Goal: Information Seeking & Learning: Learn about a topic

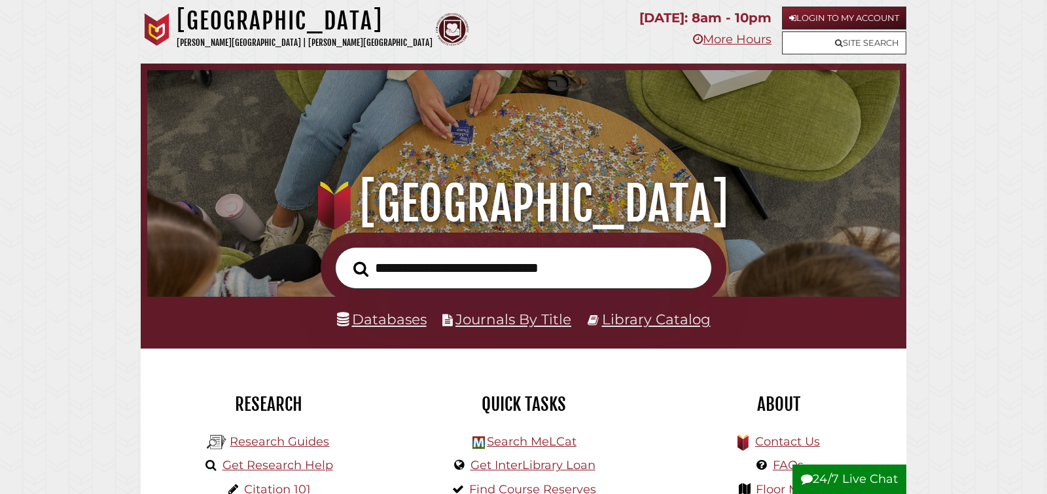
scroll to position [249, 746]
click at [429, 268] on input "text" at bounding box center [523, 268] width 377 height 43
type input "**********"
click at [347, 257] on button "Search" at bounding box center [361, 269] width 28 height 24
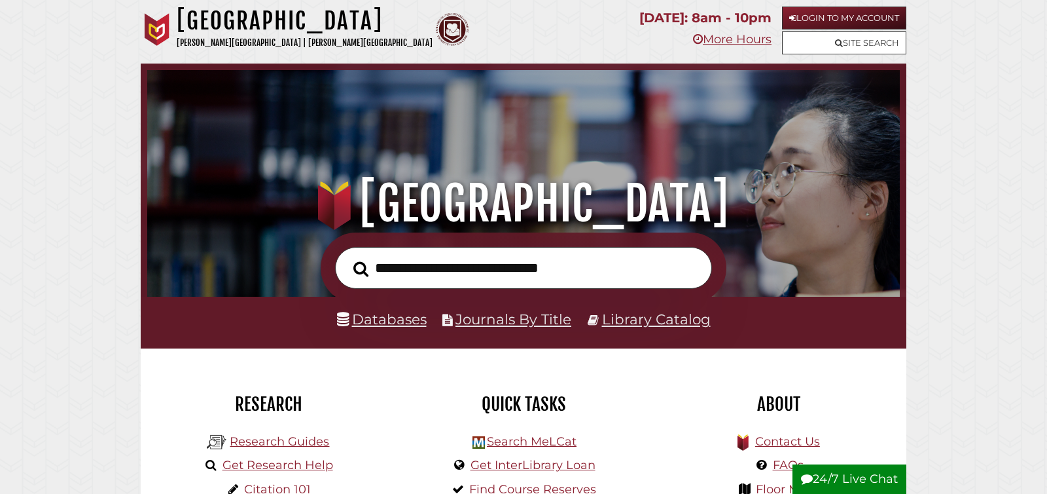
scroll to position [249, 746]
click at [475, 287] on input "text" at bounding box center [523, 268] width 377 height 43
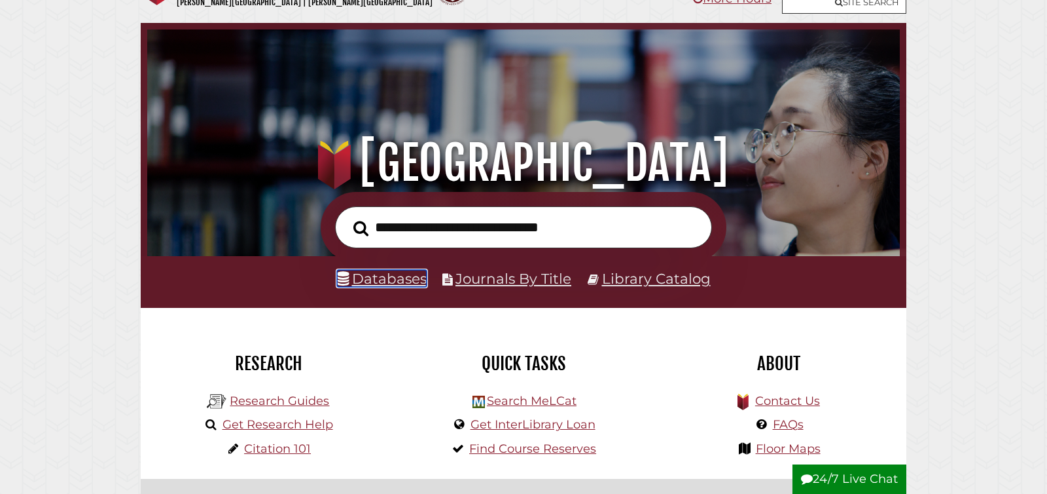
click at [395, 281] on link "Databases" at bounding box center [382, 278] width 90 height 17
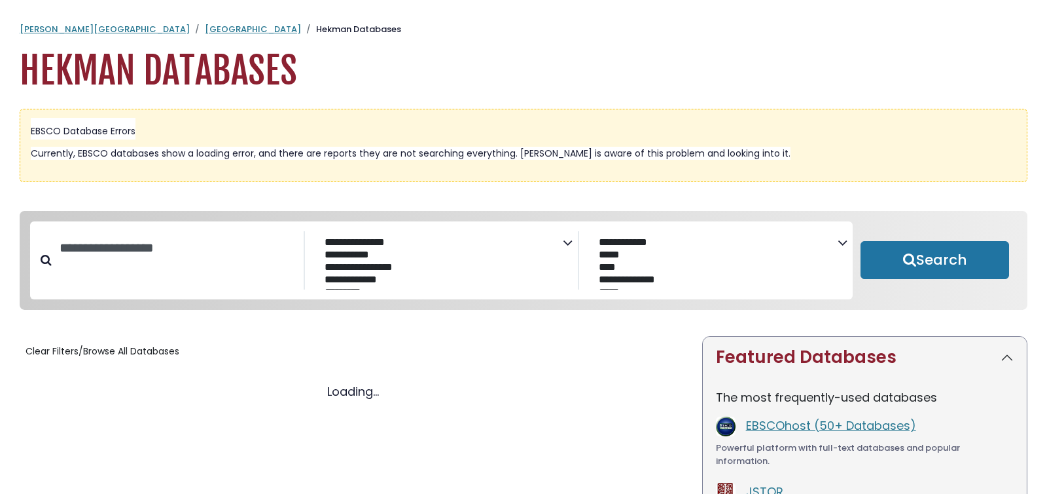
select select "Database Subject Filter"
select select "Database Vendors Filter"
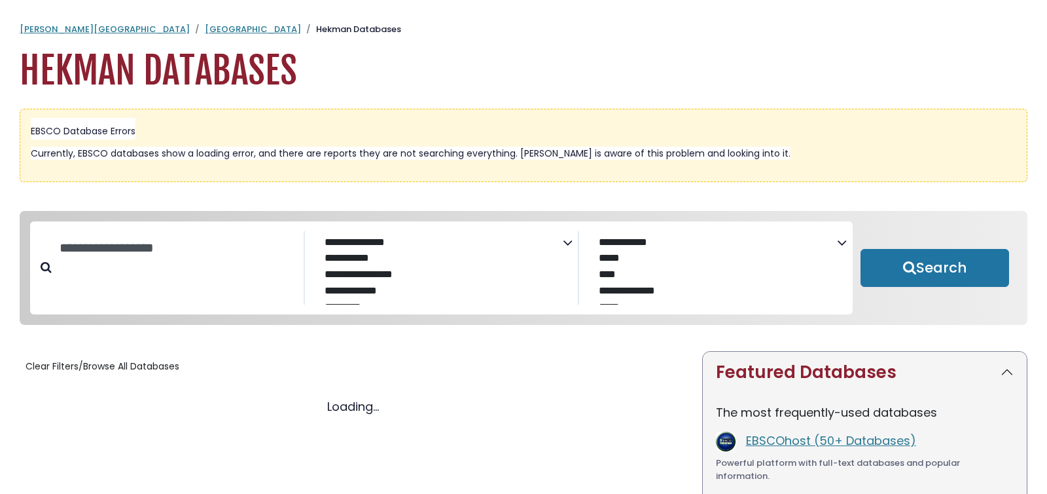
select select "Database Subject Filter"
select select "Database Vendors Filter"
select select "Database Subject Filter"
select select "Database Vendors Filter"
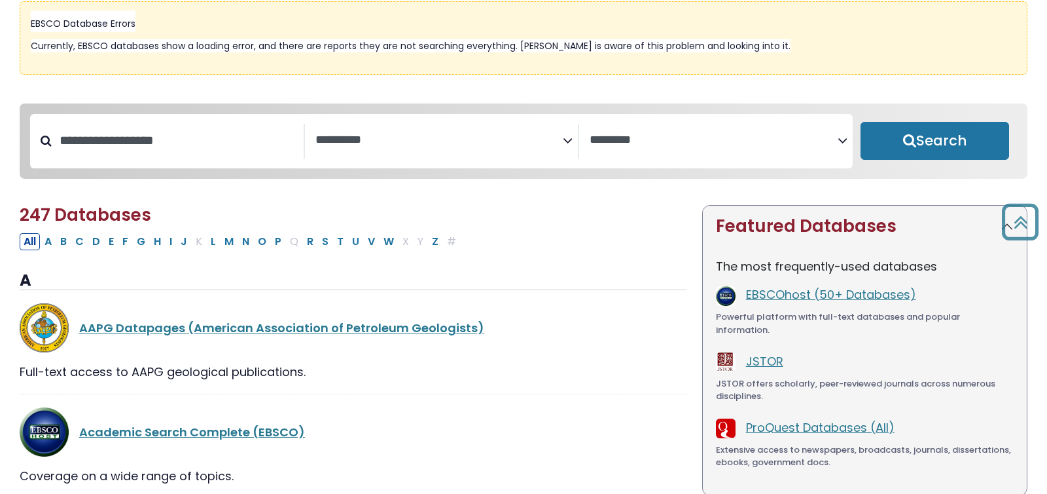
scroll to position [94, 0]
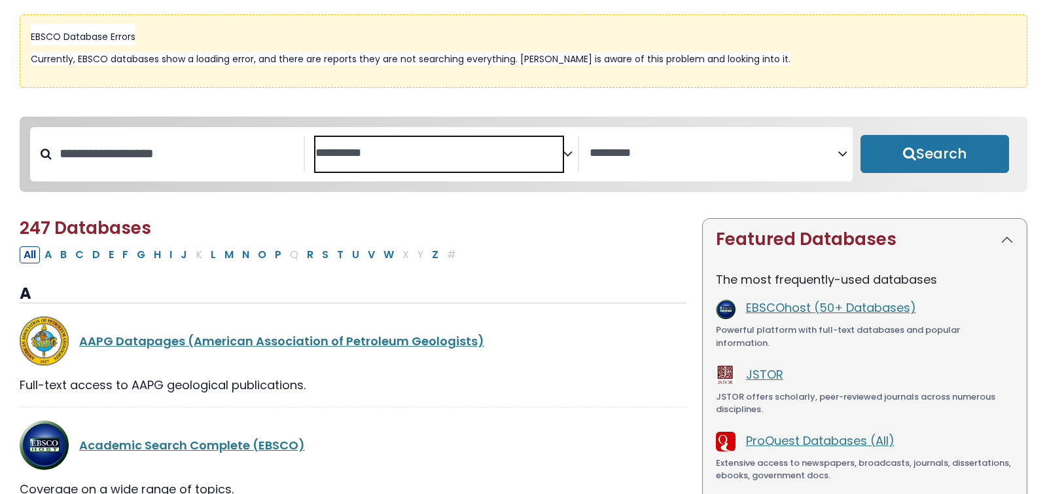
click at [338, 147] on textarea "Search" at bounding box center [440, 154] width 248 height 14
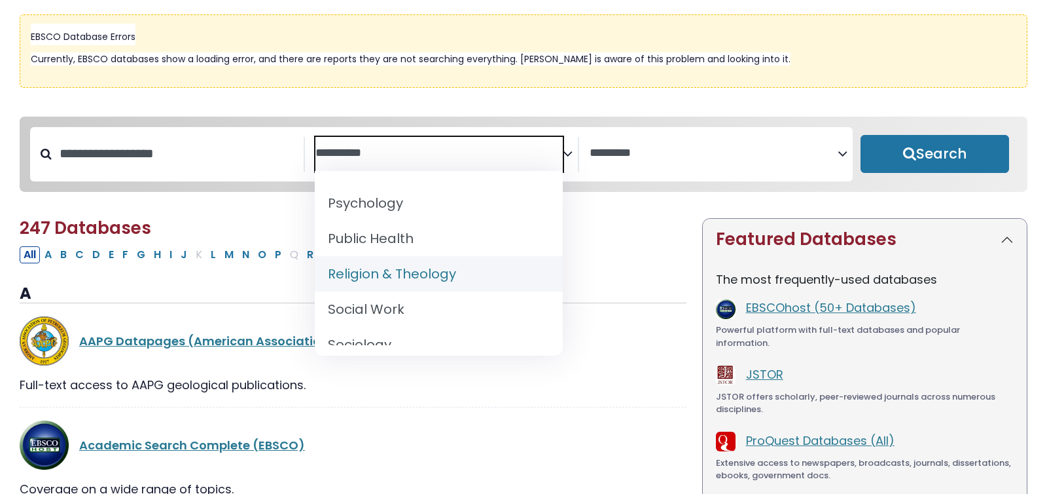
scroll to position [1182, 0]
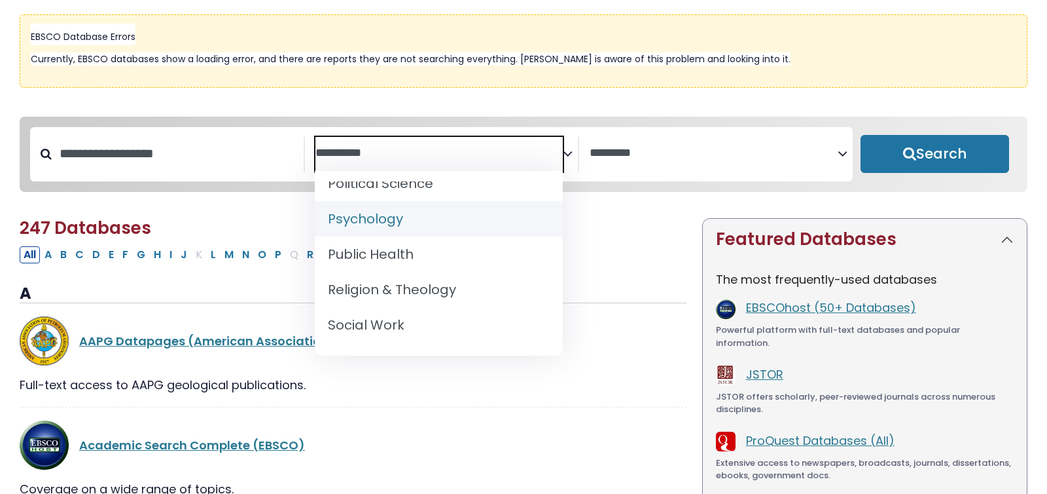
select select "*****"
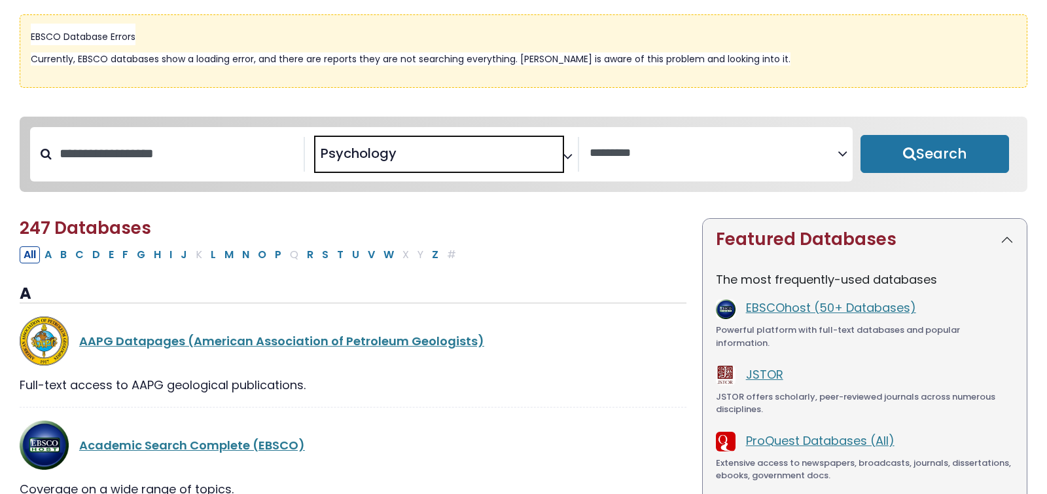
scroll to position [554, 0]
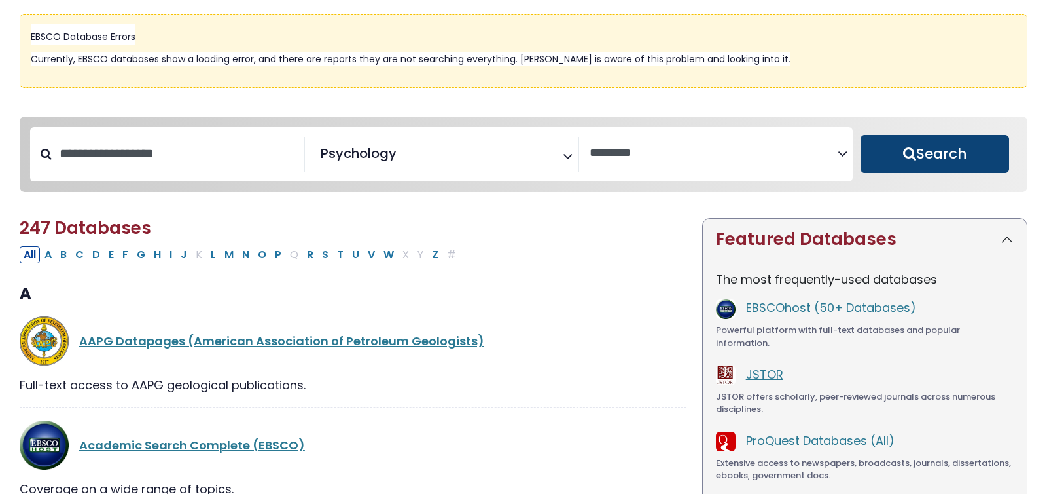
click at [907, 163] on button "Search" at bounding box center [935, 154] width 149 height 38
select select "Database Vendors Filter"
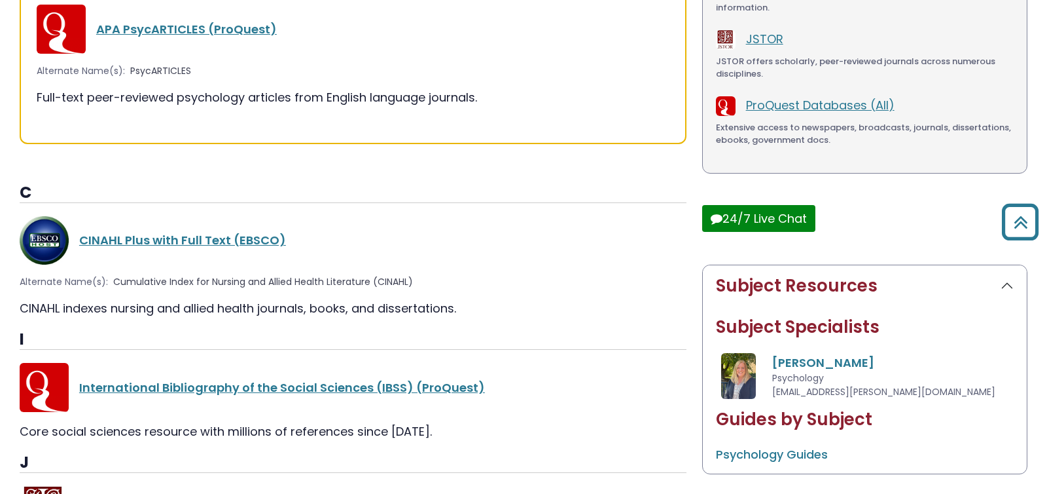
scroll to position [414, 0]
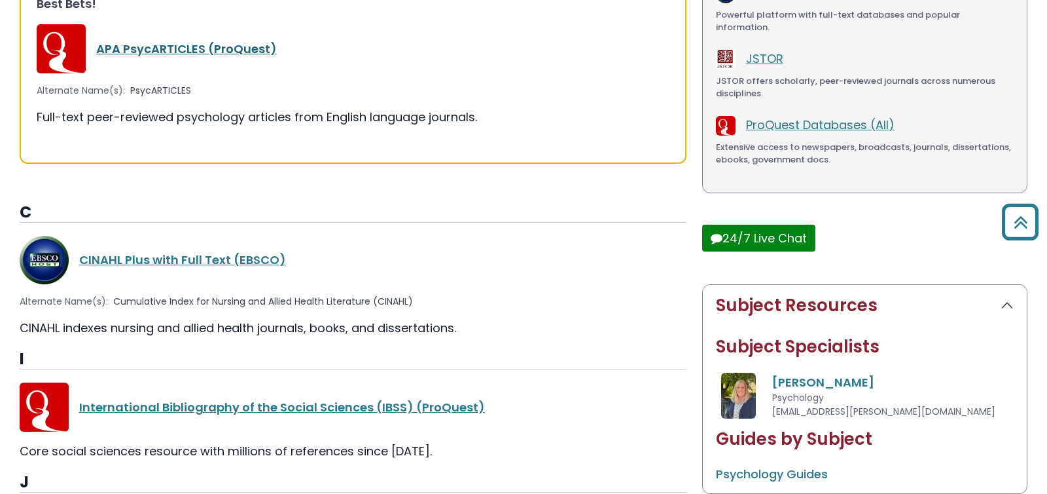
click at [147, 46] on link "APA PsycARTICLES (ProQuest)" at bounding box center [186, 49] width 181 height 16
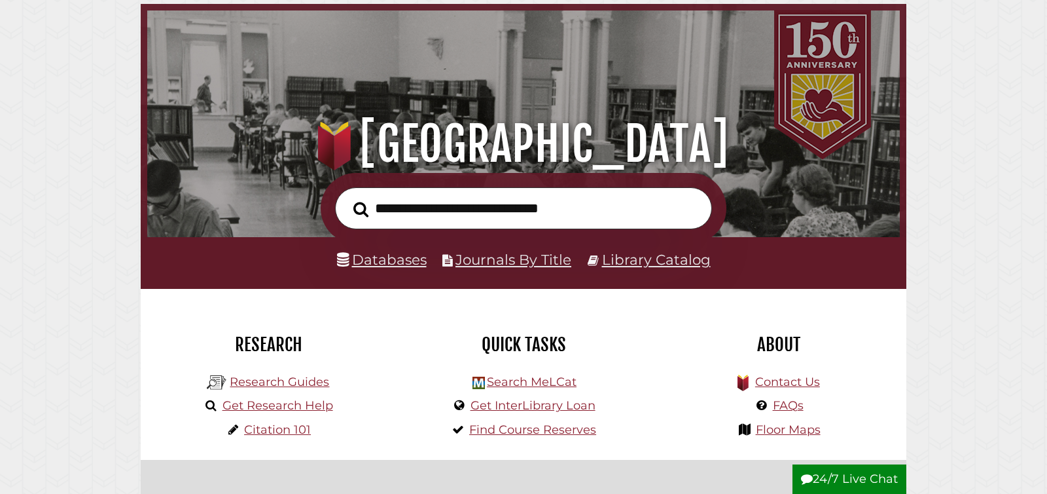
scroll to position [61, 0]
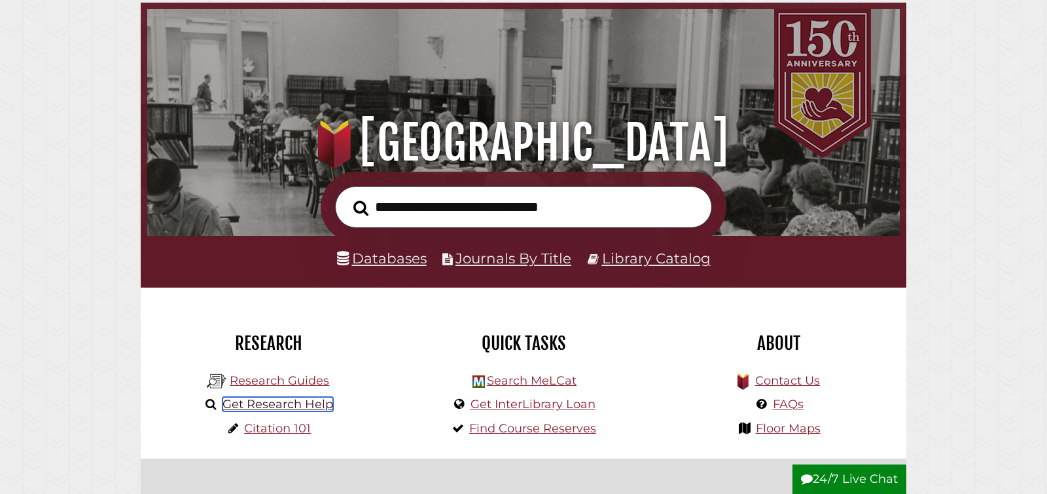
click at [280, 405] on link "Get Research Help" at bounding box center [278, 404] width 111 height 14
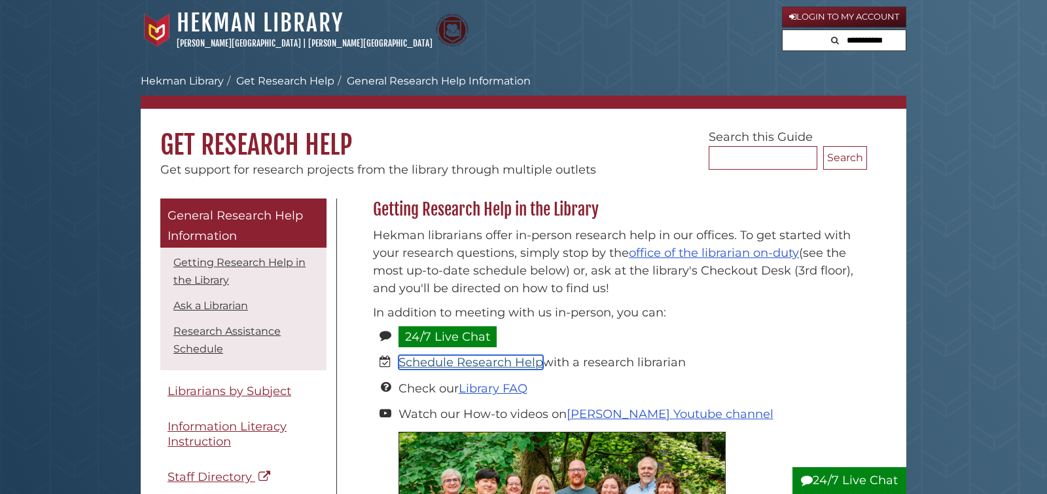
click at [492, 359] on link "Schedule Research Help" at bounding box center [471, 362] width 145 height 14
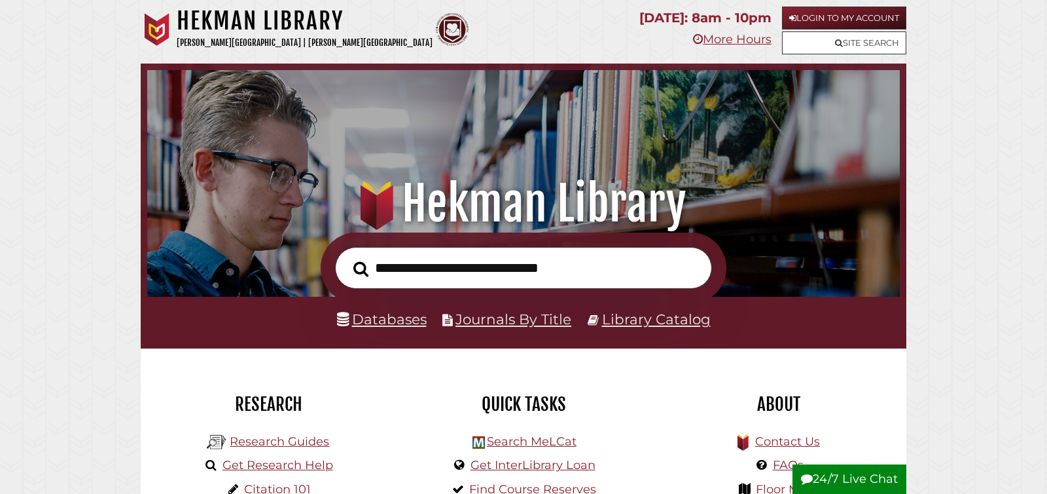
scroll to position [249, 746]
click at [408, 319] on link "Databases" at bounding box center [382, 318] width 90 height 17
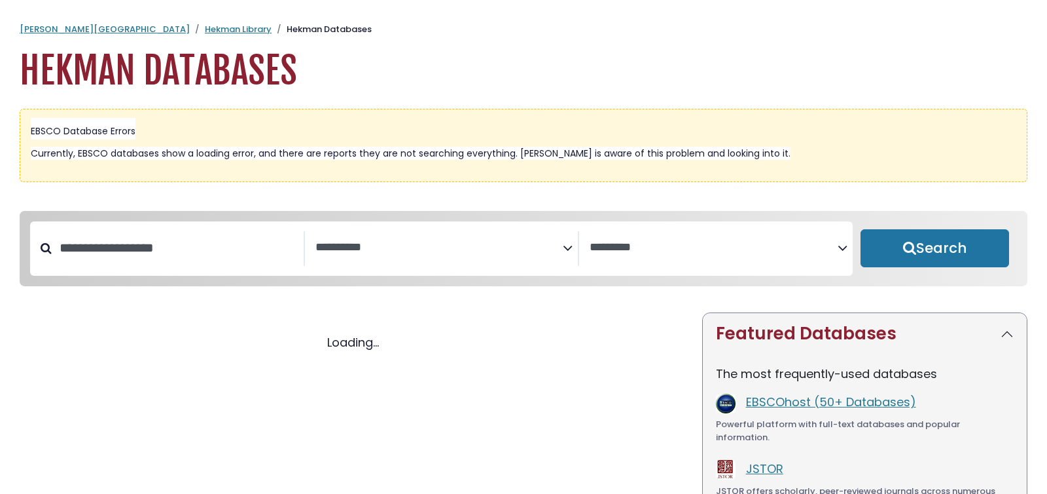
select select "Database Subject Filter"
select select "Database Vendors Filter"
select select "Database Subject Filter"
select select "Database Vendors Filter"
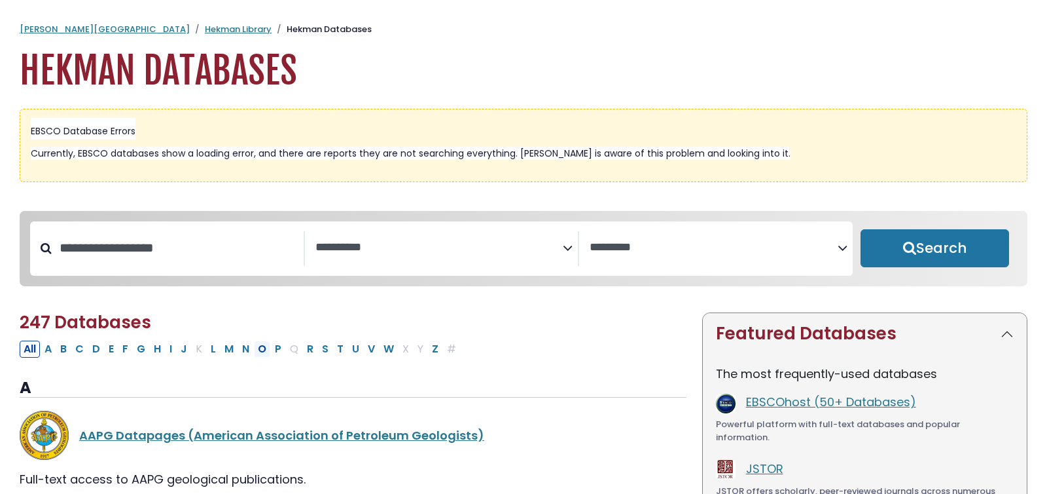
click at [255, 350] on button "O" at bounding box center [262, 348] width 16 height 17
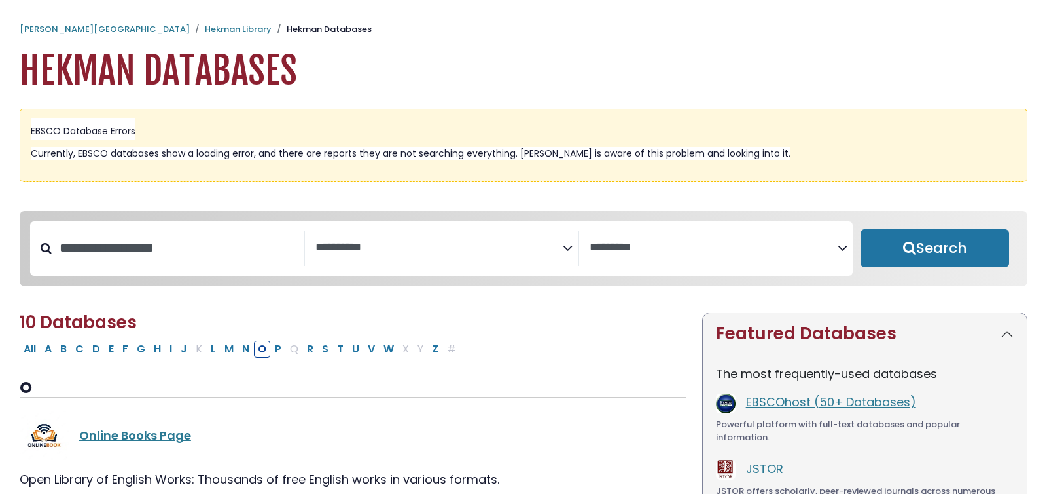
select select "Database Subject Filter"
select select "Database Vendors Filter"
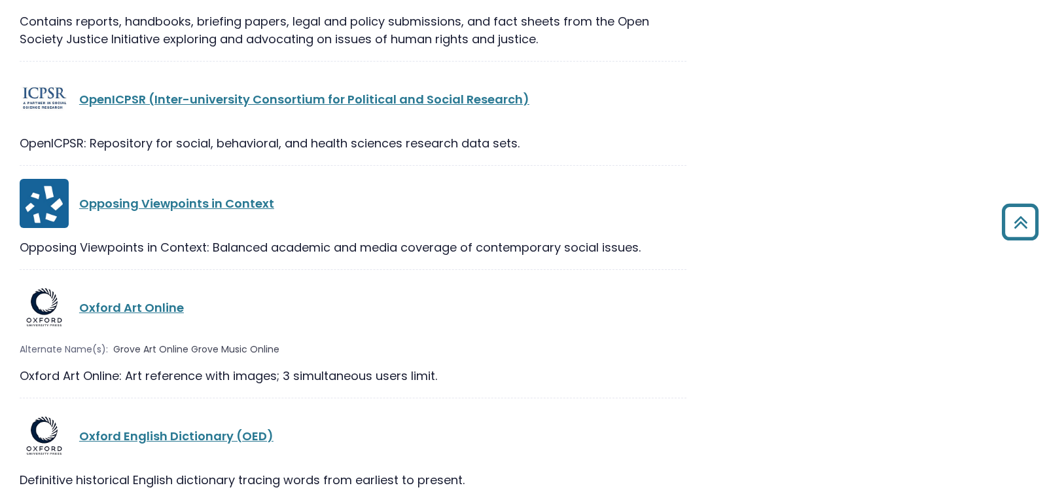
scroll to position [695, 0]
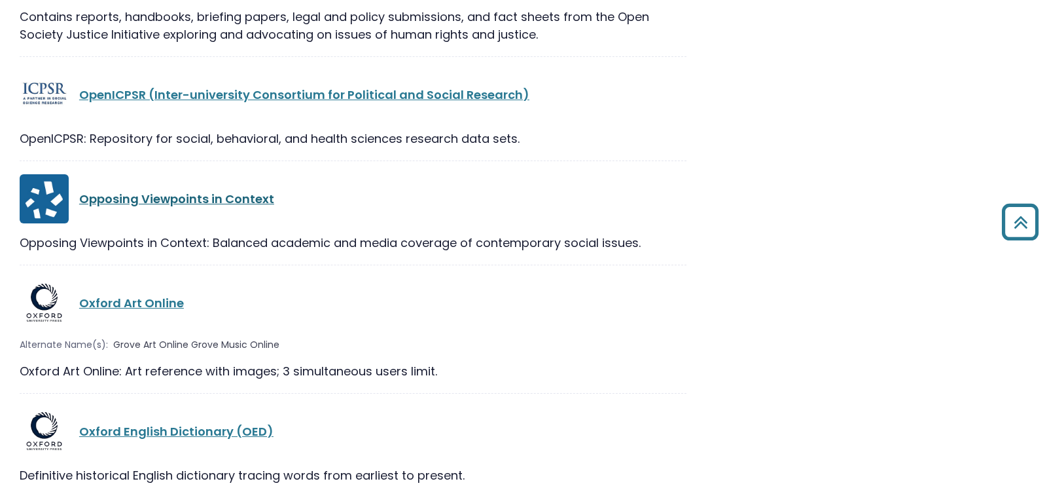
click at [160, 198] on link "Opposing Viewpoints in Context" at bounding box center [176, 198] width 195 height 16
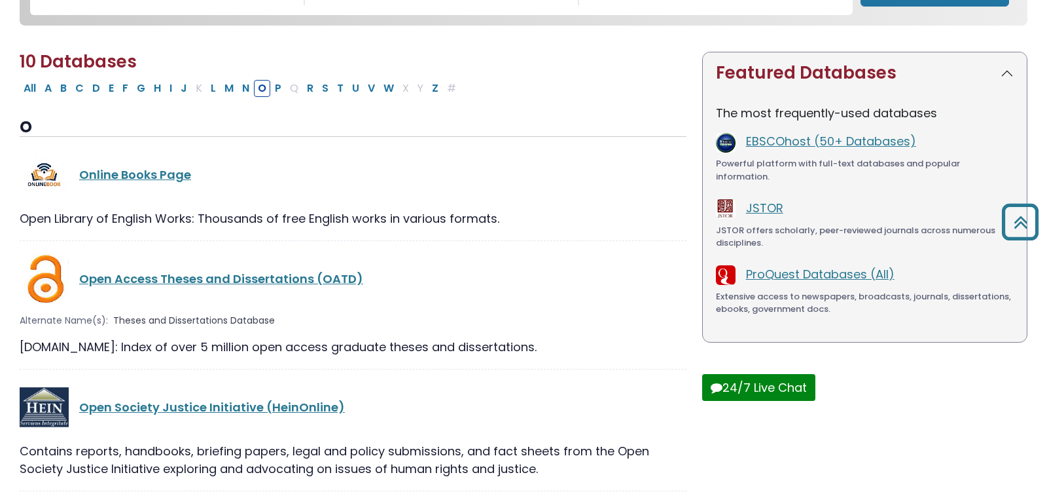
select select "Database Subject Filter"
select select "Database Vendors Filter"
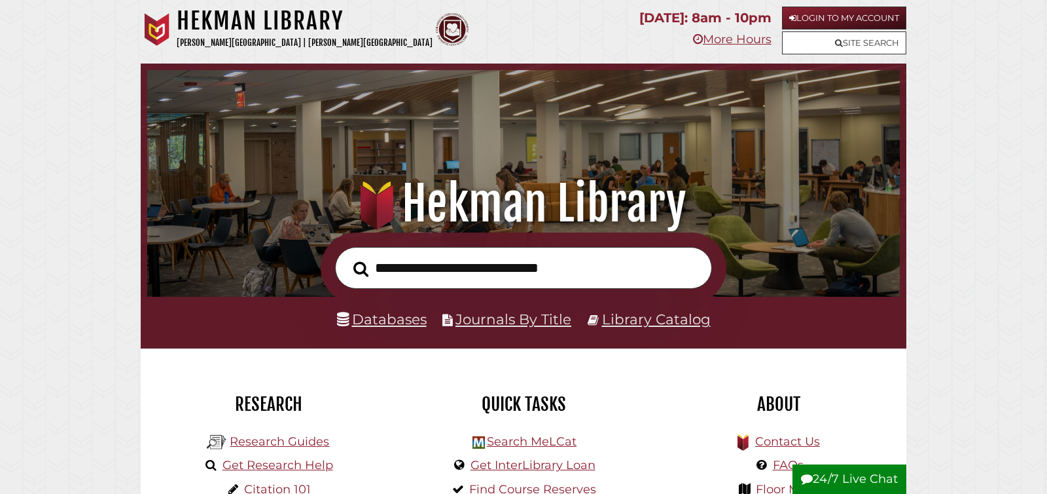
scroll to position [249, 746]
click at [386, 278] on input "text" at bounding box center [523, 268] width 377 height 43
type input "******"
click at [347, 257] on button "Search" at bounding box center [361, 269] width 28 height 24
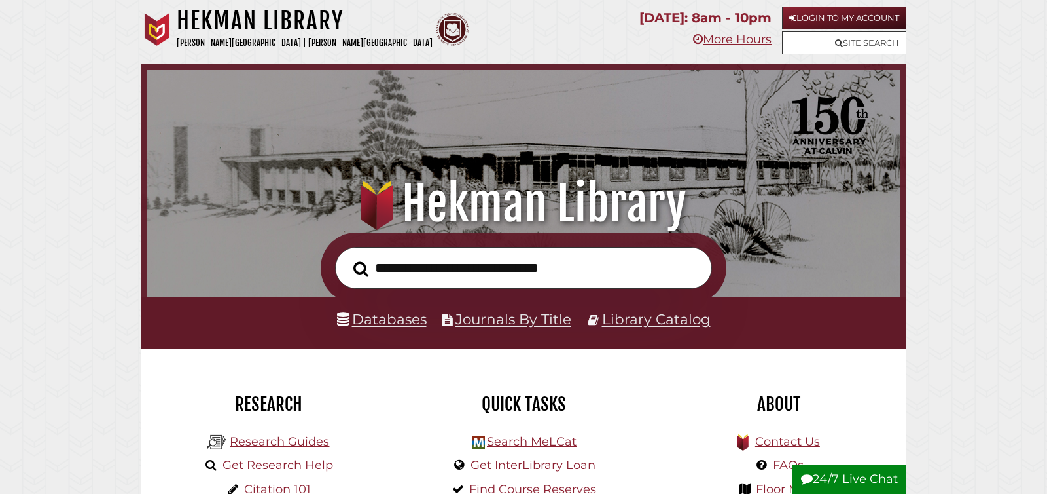
scroll to position [249, 746]
click at [475, 272] on input "text" at bounding box center [523, 268] width 377 height 43
type input "*****"
click at [347, 257] on button "Search" at bounding box center [361, 269] width 28 height 24
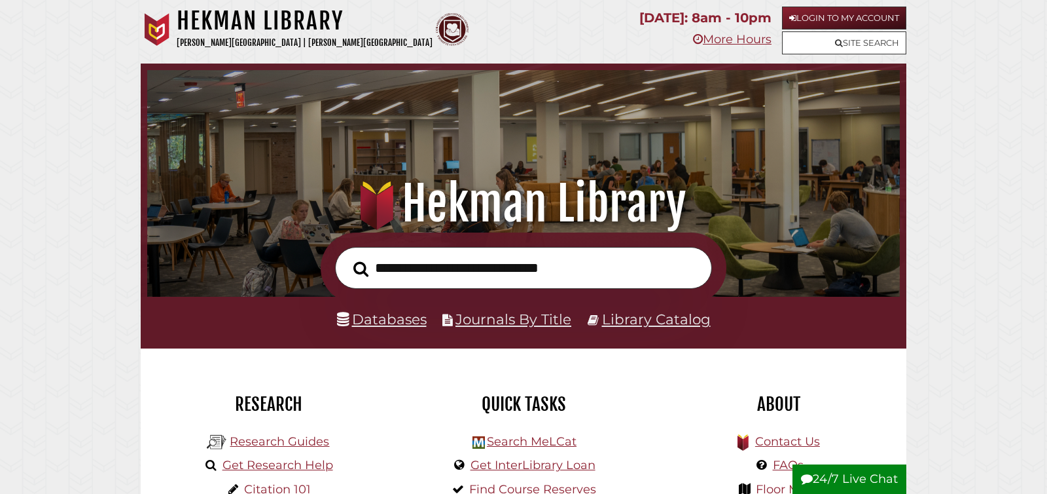
scroll to position [249, 746]
click at [405, 272] on input "text" at bounding box center [523, 268] width 377 height 43
type input "*****"
click at [347, 257] on button "Search" at bounding box center [361, 269] width 28 height 24
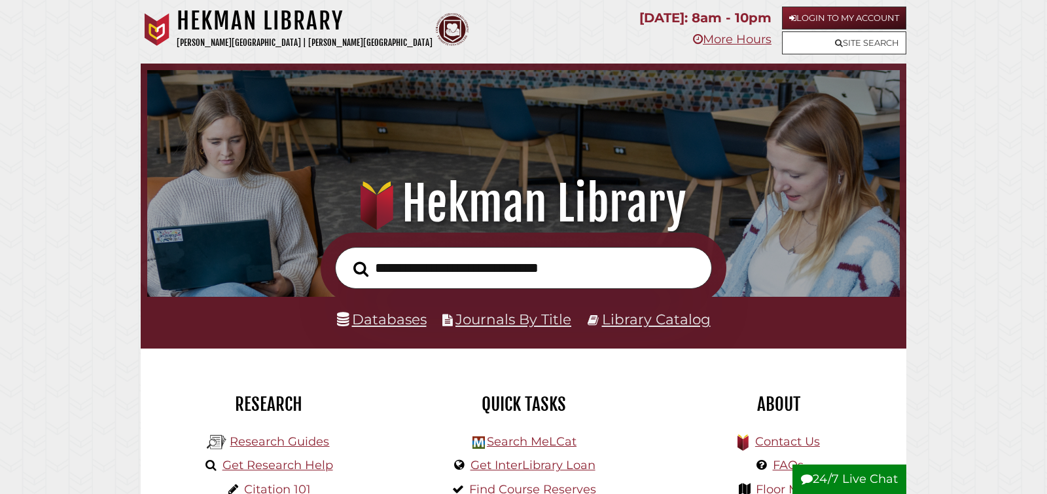
scroll to position [249, 746]
type input "****"
click at [347, 257] on button "Search" at bounding box center [361, 269] width 28 height 24
